Goal: Task Accomplishment & Management: Manage account settings

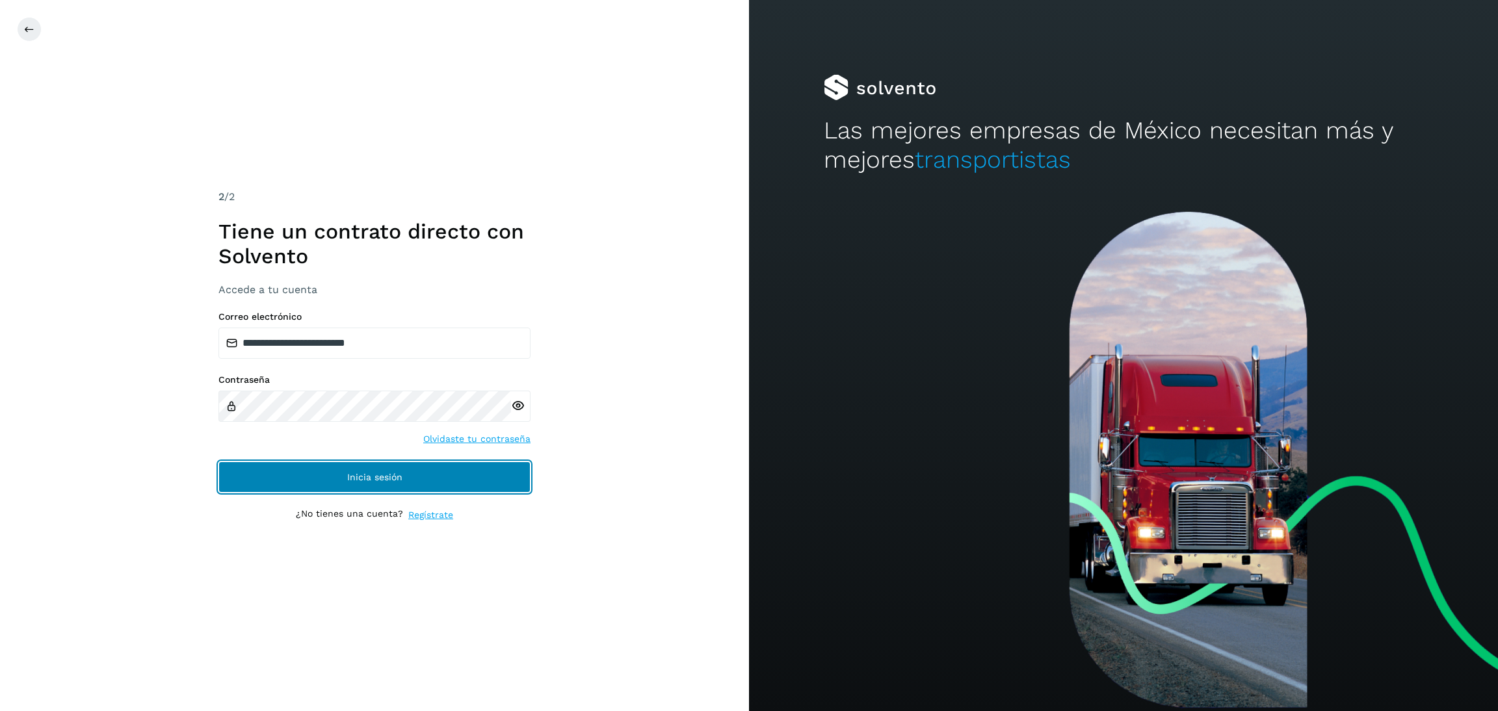
click at [462, 471] on button "Inicia sesión" at bounding box center [374, 477] width 312 height 31
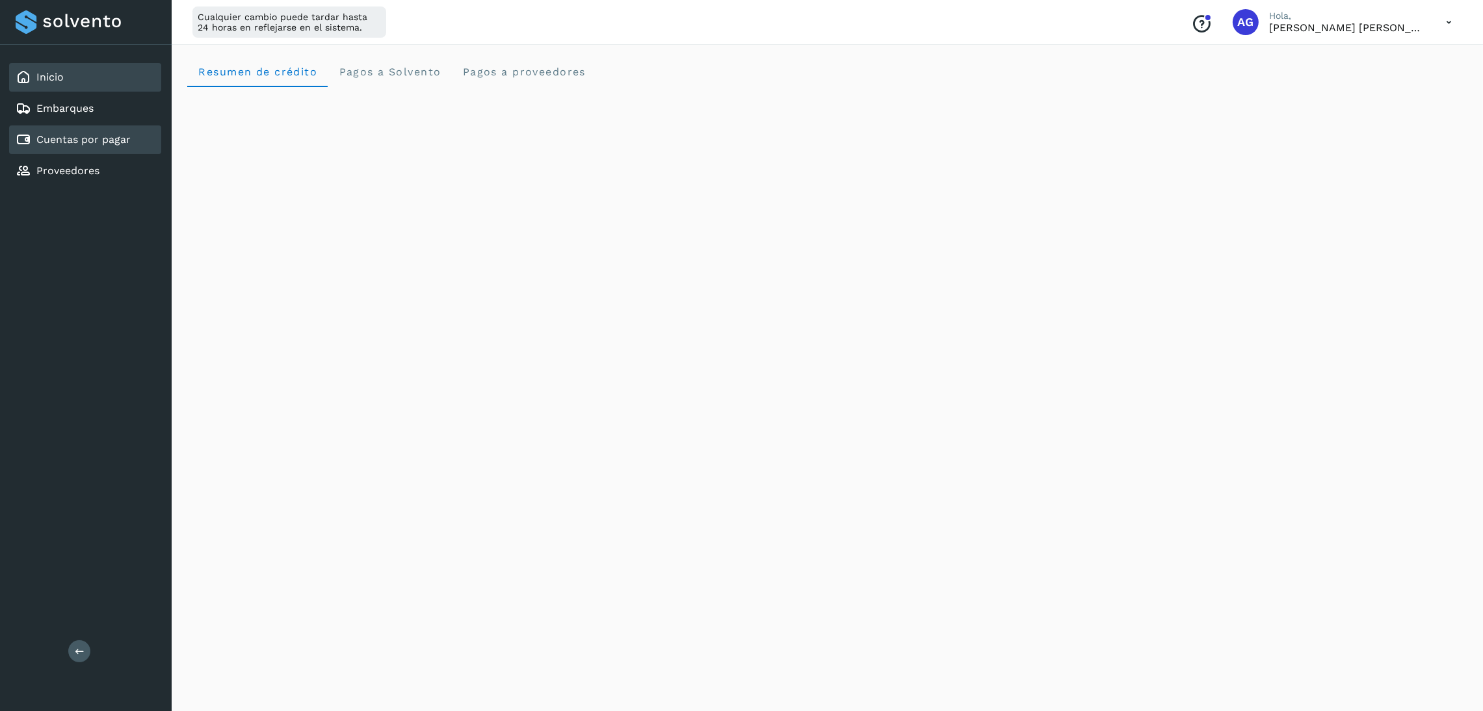
click at [90, 138] on link "Cuentas por pagar" at bounding box center [83, 139] width 94 height 12
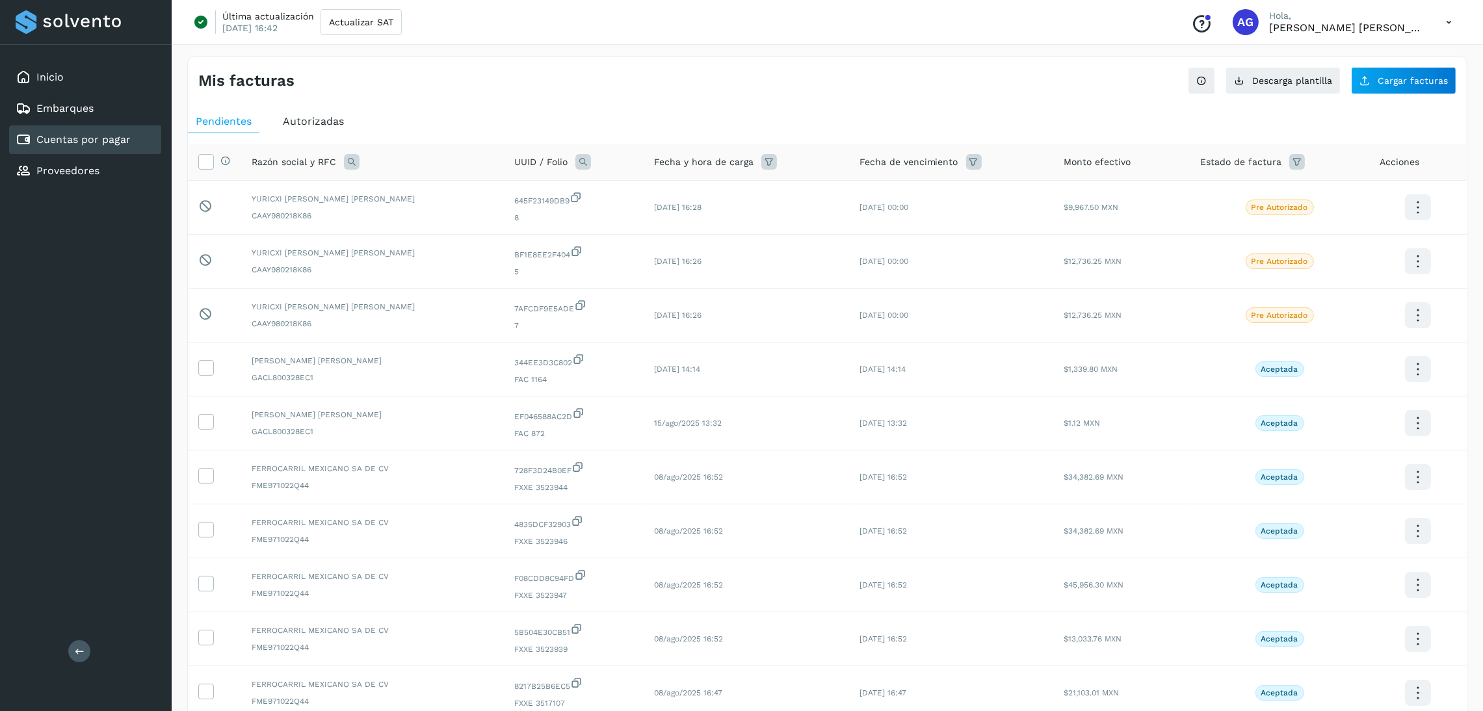
click at [339, 132] on div "Autorizadas" at bounding box center [313, 121] width 77 height 23
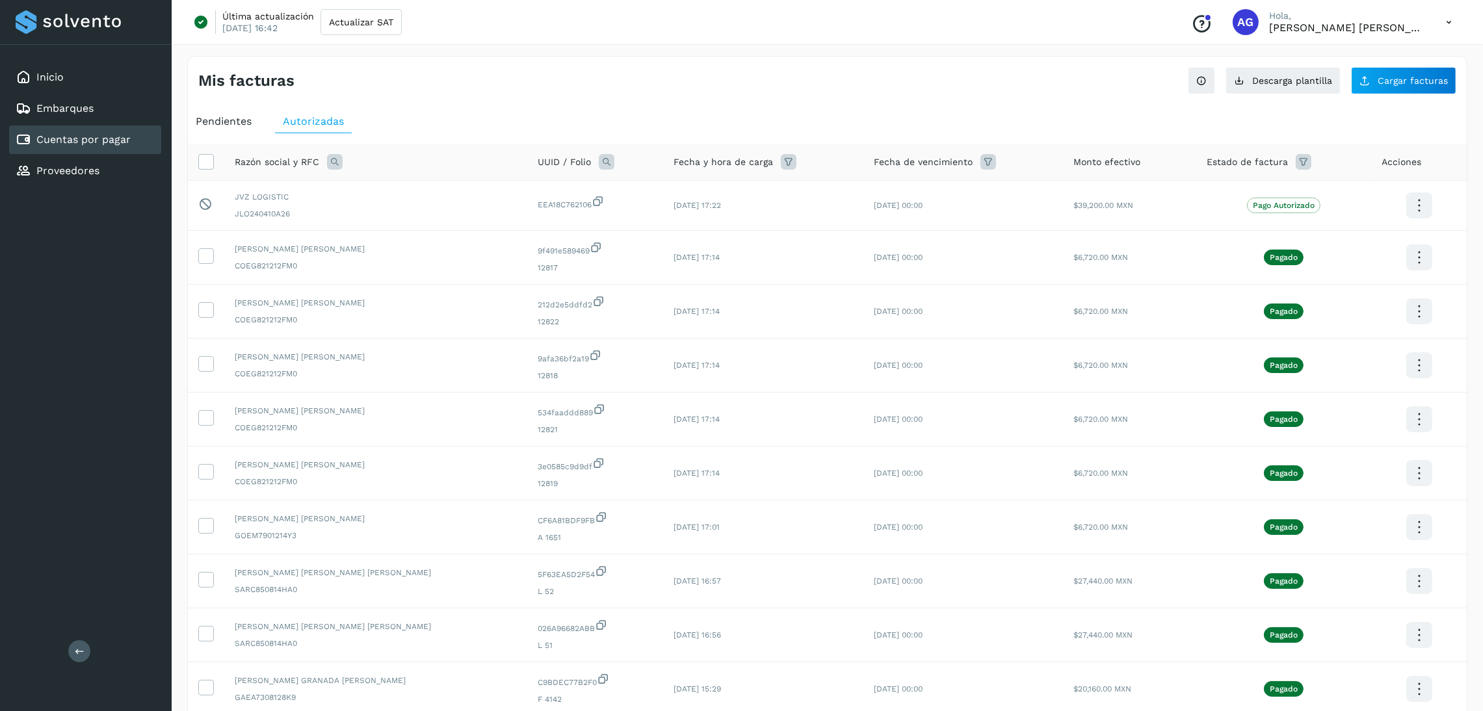
click at [335, 164] on icon at bounding box center [335, 162] width 16 height 16
click at [393, 213] on input "text" at bounding box center [420, 216] width 160 height 21
type input "******"
click at [426, 239] on button "Buscar" at bounding box center [452, 250] width 95 height 26
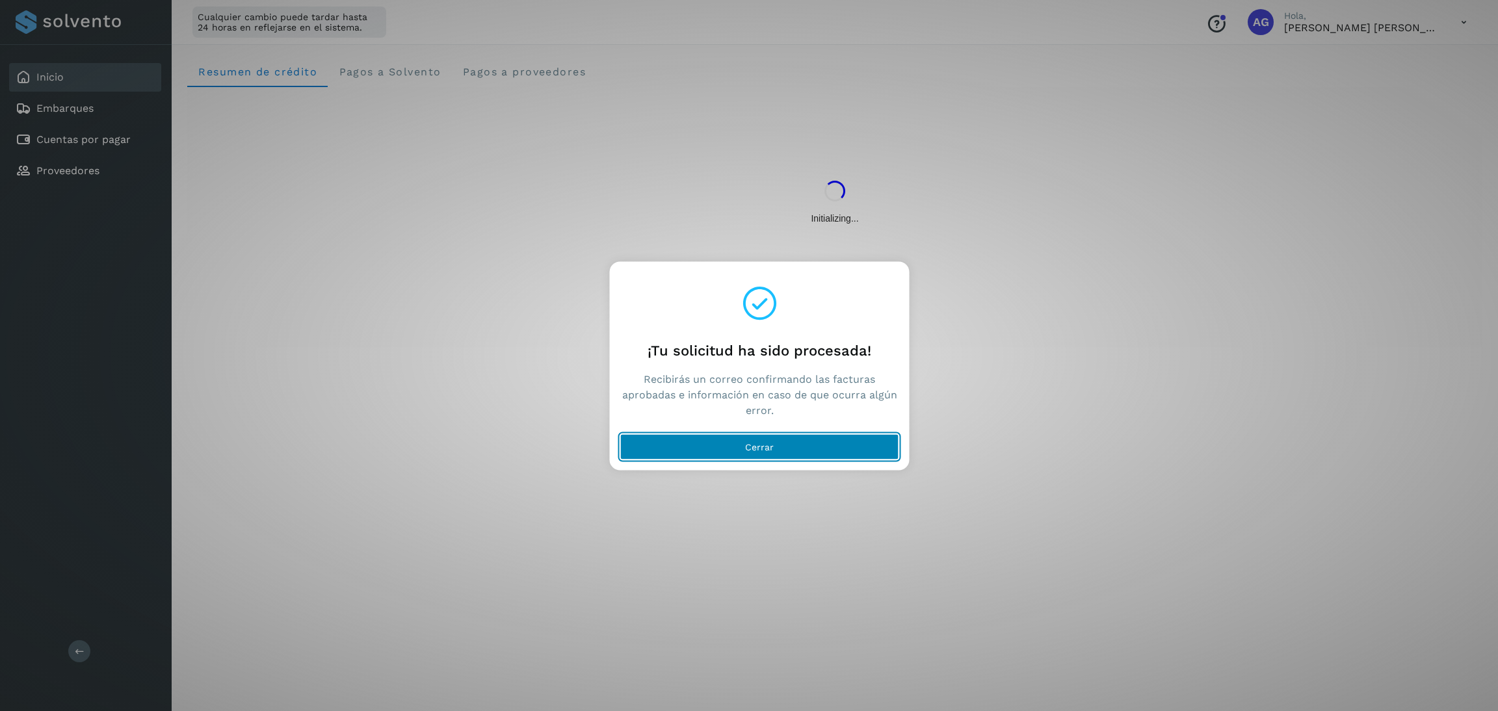
click at [841, 445] on button "Cerrar" at bounding box center [759, 447] width 279 height 26
click at [783, 445] on button "Cerrar" at bounding box center [759, 447] width 279 height 26
click at [713, 436] on button "Cerrar" at bounding box center [759, 447] width 279 height 26
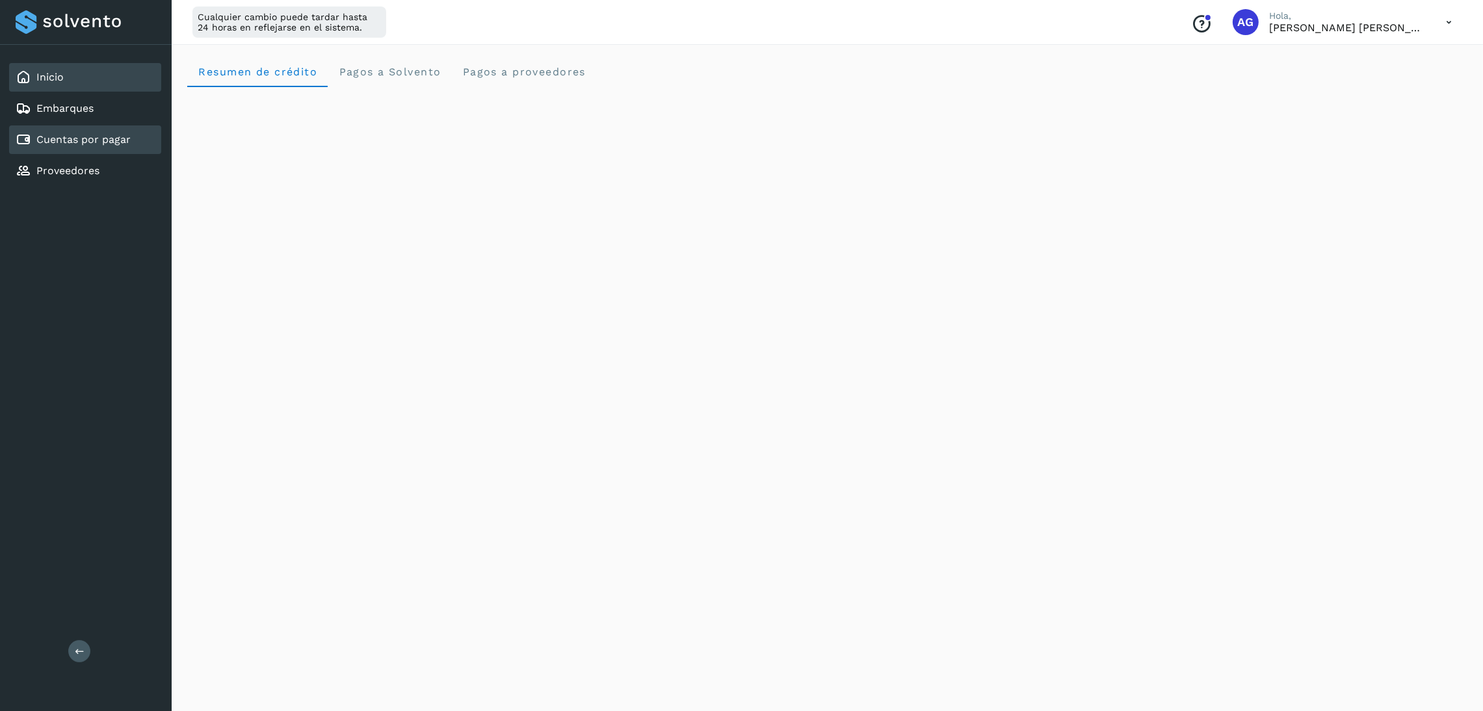
click at [68, 134] on link "Cuentas por pagar" at bounding box center [83, 139] width 94 height 12
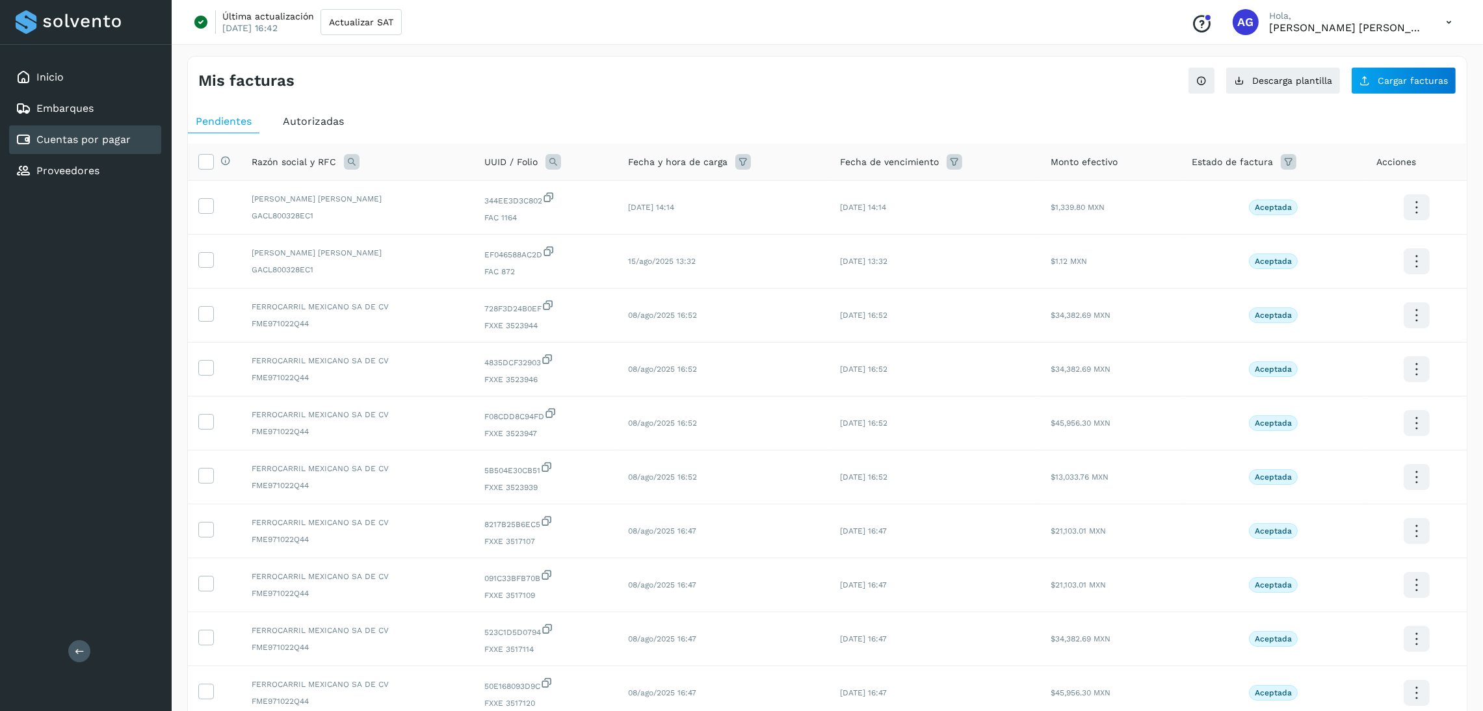
click at [337, 125] on span "Autorizadas" at bounding box center [313, 121] width 61 height 12
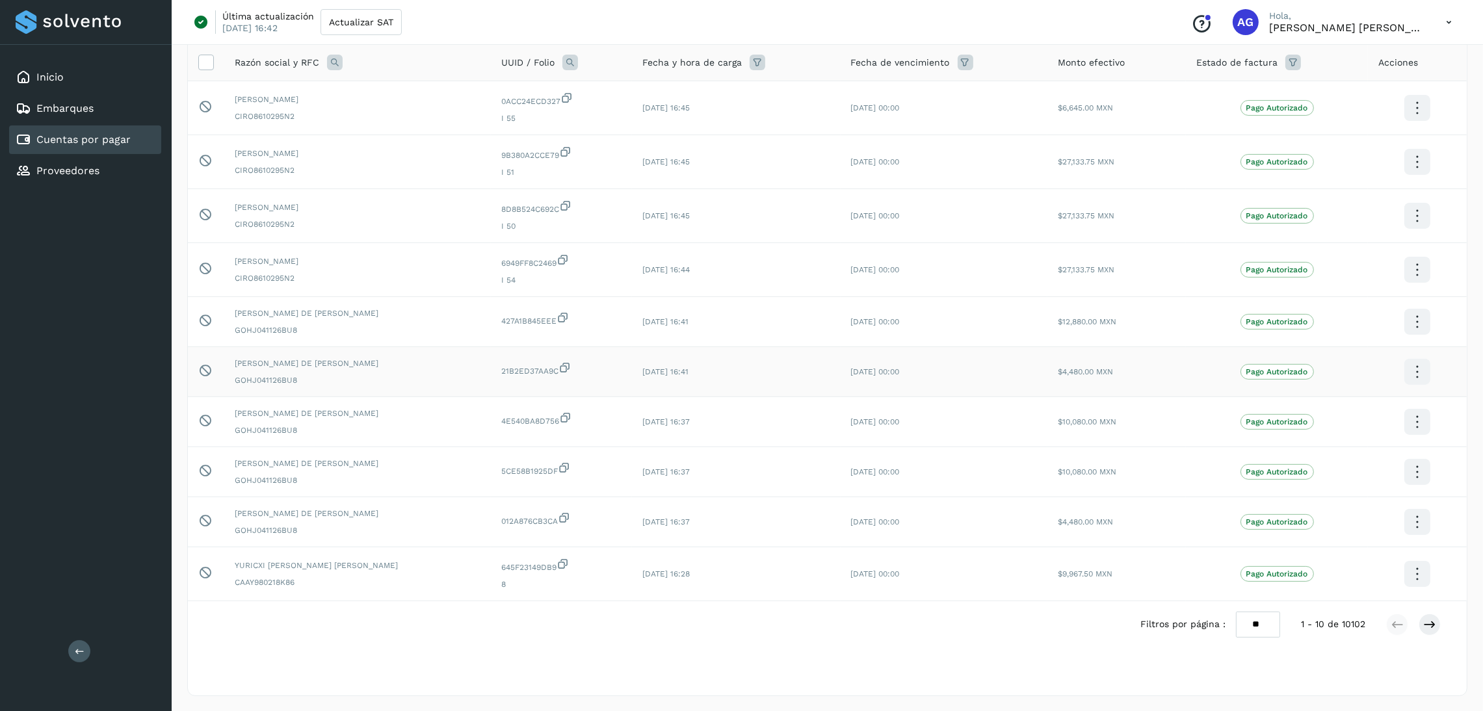
scroll to position [102, 0]
click at [1427, 622] on icon at bounding box center [1429, 624] width 13 height 13
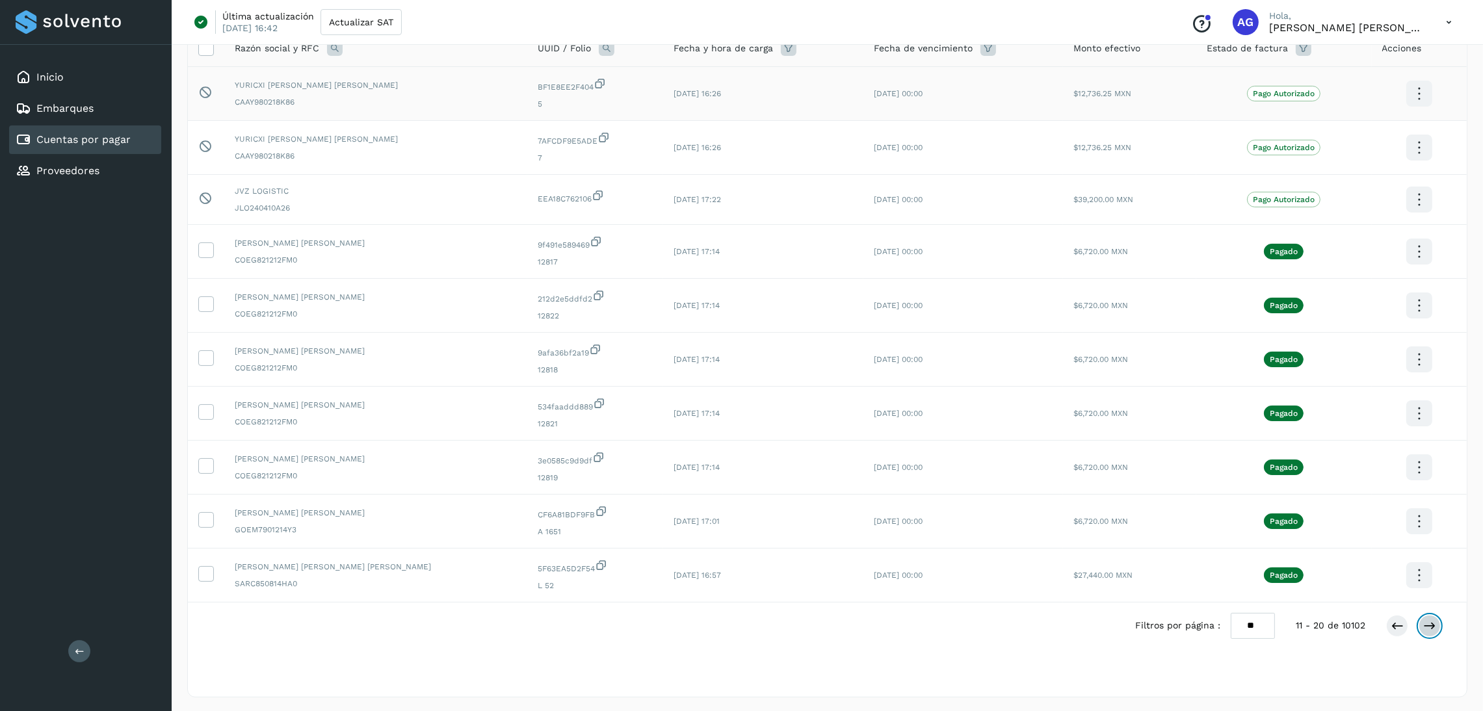
scroll to position [118, 0]
